Goal: Information Seeking & Learning: Learn about a topic

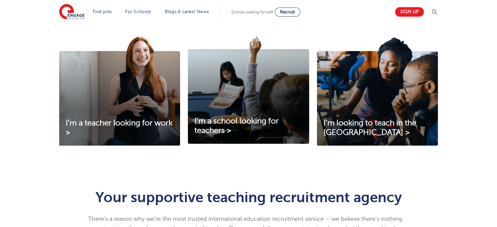
scroll to position [221, 0]
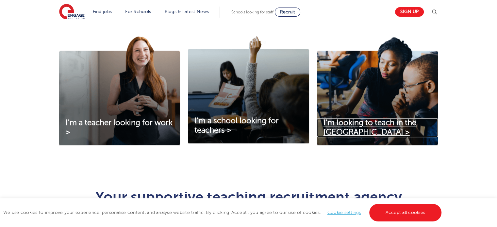
click at [367, 133] on link "I'm looking to teach in the [GEOGRAPHIC_DATA] >" at bounding box center [377, 127] width 121 height 19
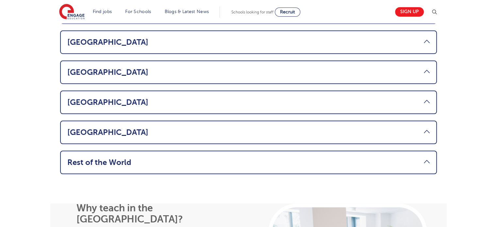
scroll to position [434, 0]
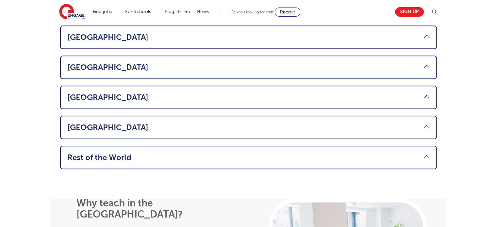
click at [288, 123] on link "South Africa" at bounding box center [248, 127] width 363 height 9
click at [115, 116] on li "South Africa Thinking about making the move from South Africa to teach in the U…" at bounding box center [248, 128] width 377 height 24
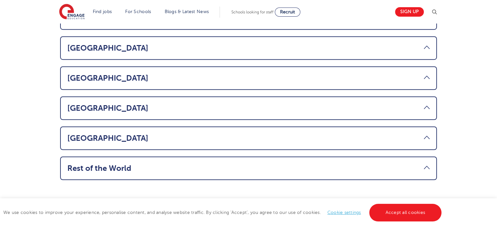
click at [427, 134] on link "South Africa" at bounding box center [248, 138] width 363 height 9
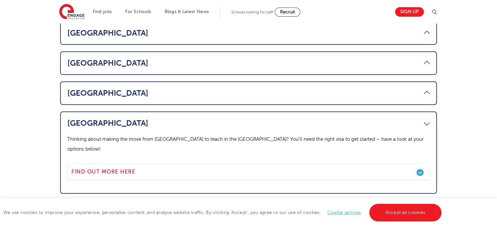
scroll to position [433, 0]
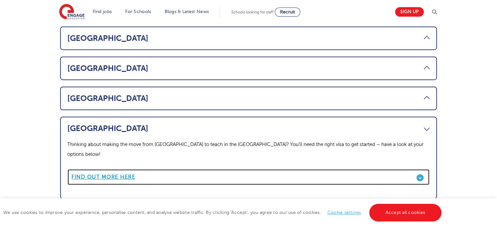
click at [131, 174] on b "Find out more here" at bounding box center [104, 177] width 64 height 6
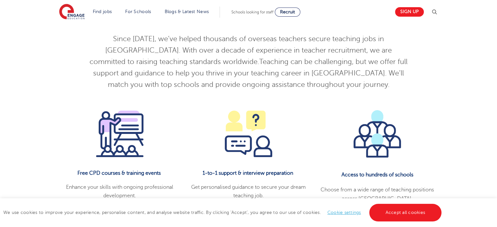
scroll to position [621, 0]
click at [387, 210] on link "Accept all cookies" at bounding box center [405, 213] width 73 height 18
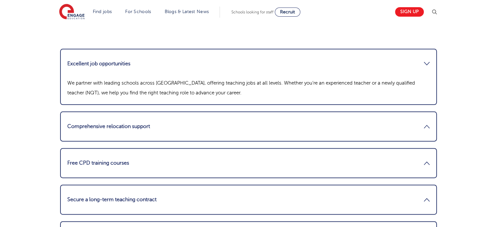
scroll to position [802, 0]
click at [425, 55] on link "Excellent job opportunities" at bounding box center [248, 63] width 363 height 16
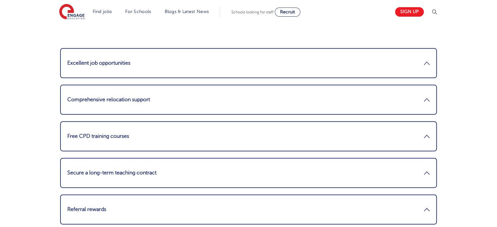
click at [425, 55] on link "Excellent job opportunities" at bounding box center [248, 63] width 363 height 16
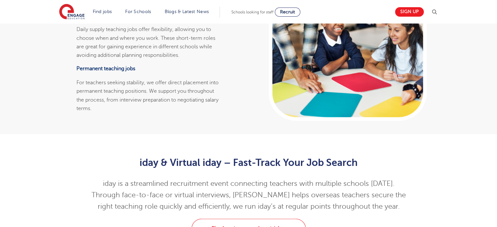
scroll to position [1410, 0]
